Goal: Feedback & Contribution: Leave review/rating

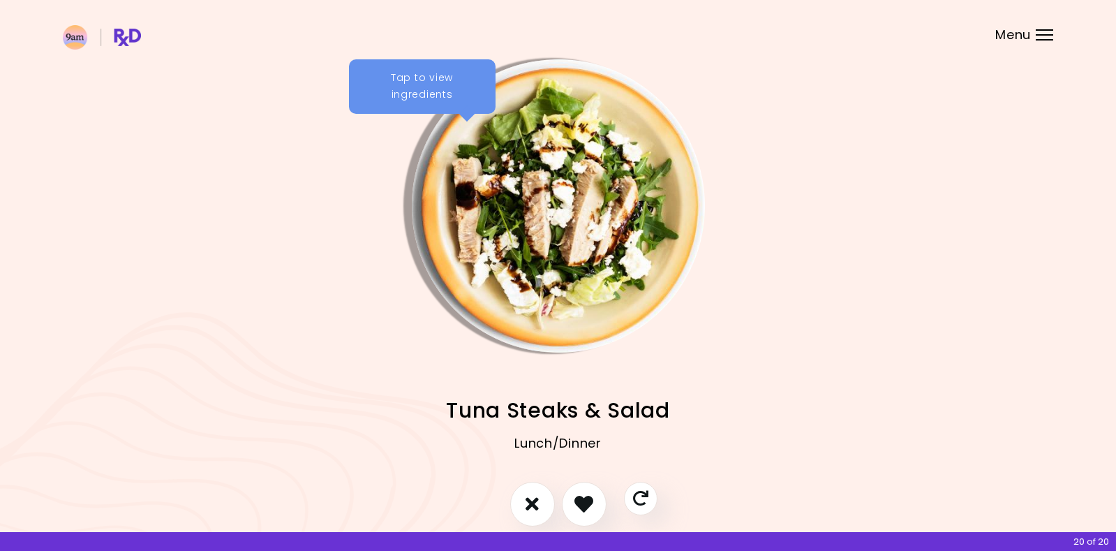
click at [532, 107] on img "Info - Tuna Steaks & Salad" at bounding box center [558, 205] width 293 height 293
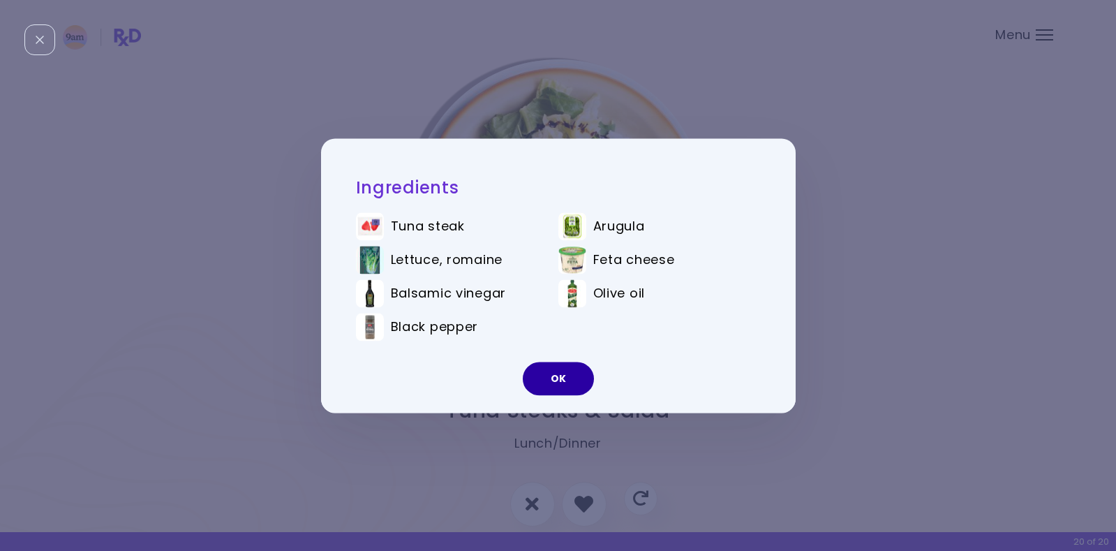
click at [559, 371] on button "OK" at bounding box center [558, 379] width 71 height 34
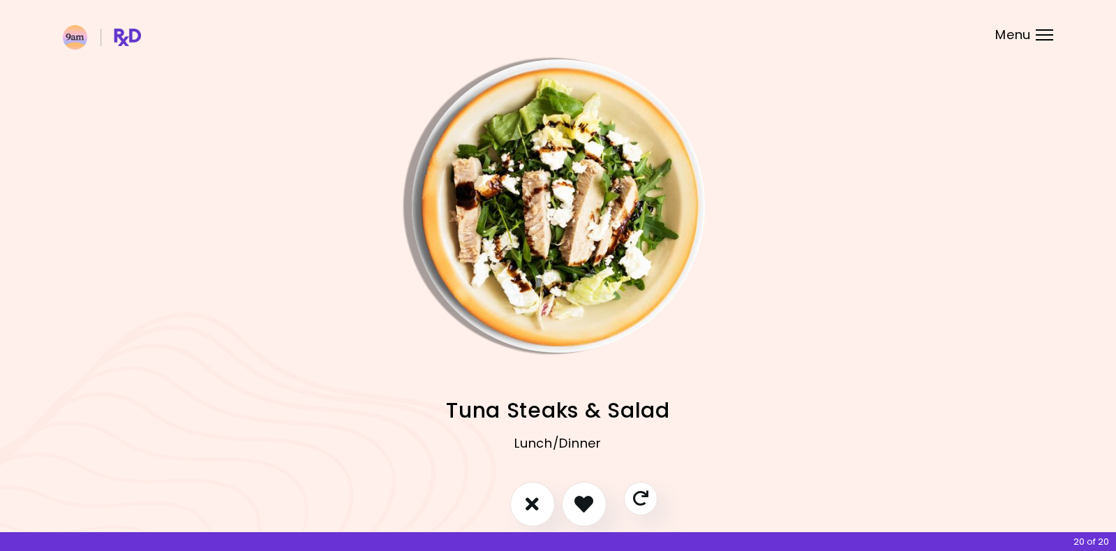
click at [74, 38] on img at bounding box center [102, 37] width 78 height 24
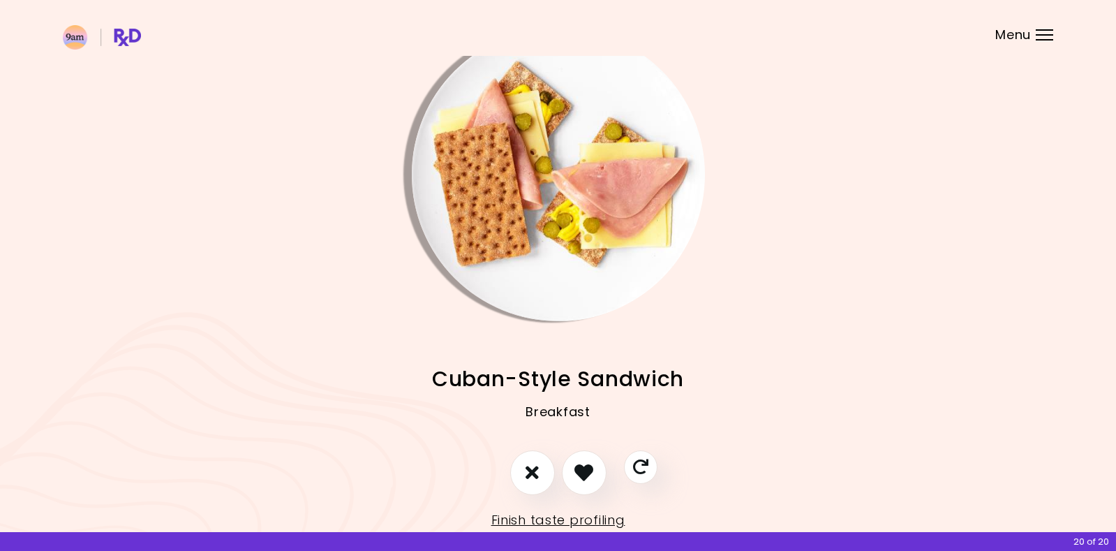
scroll to position [71, 0]
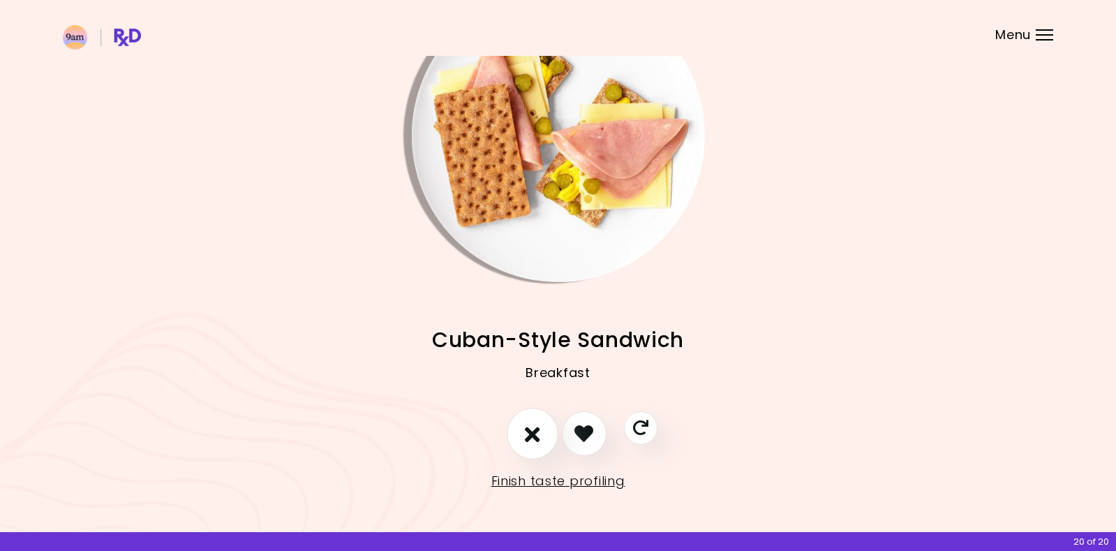
click at [529, 431] on icon "I don't like this recipe" at bounding box center [532, 433] width 15 height 22
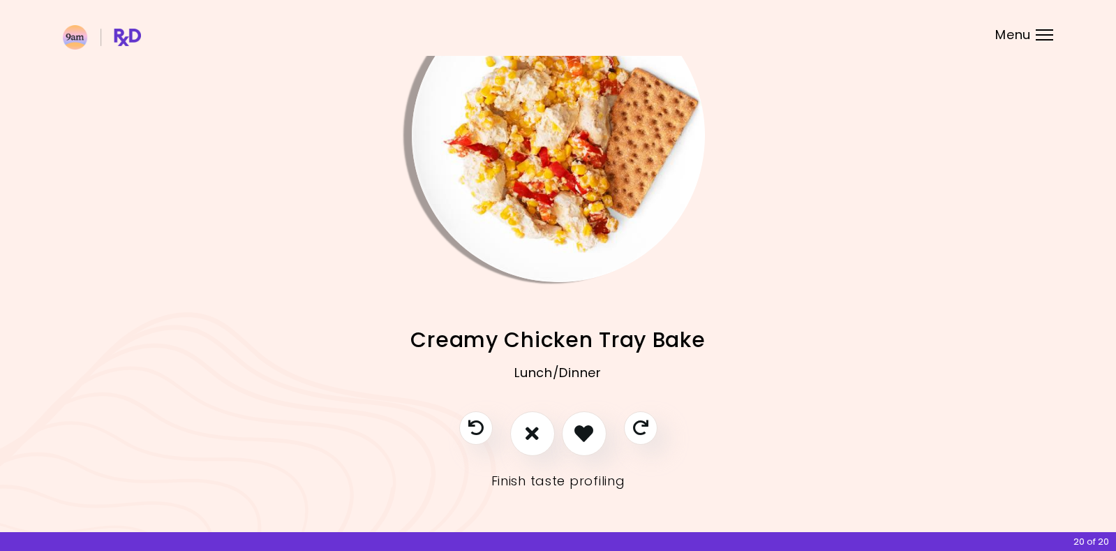
click at [524, 481] on link "Finish taste profiling" at bounding box center [558, 481] width 134 height 22
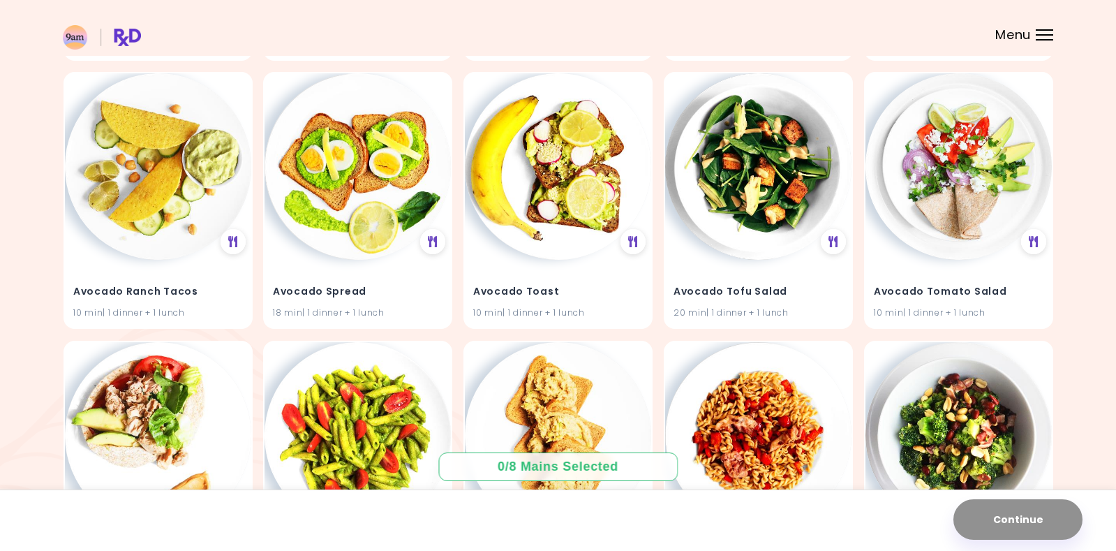
scroll to position [1467, 0]
